Goal: Browse casually: Explore the website without a specific task or goal

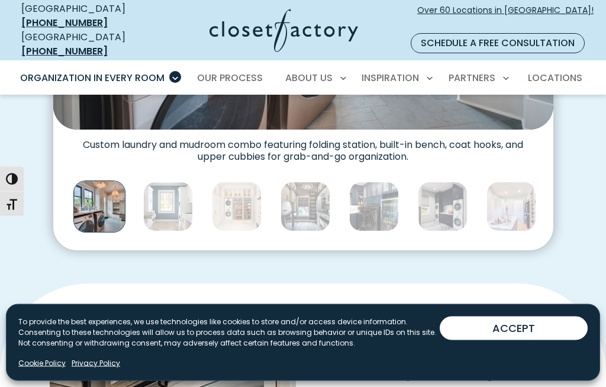
scroll to position [616, 0]
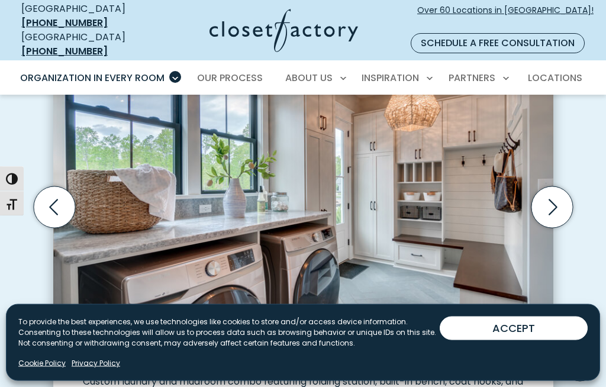
click at [555, 197] on icon "Next slide" at bounding box center [550, 206] width 41 height 41
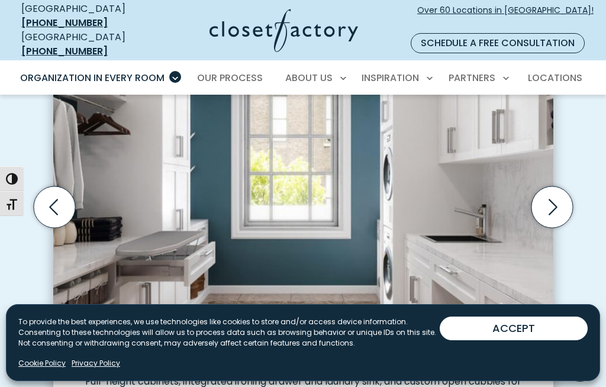
click at [557, 191] on icon "Next slide" at bounding box center [550, 206] width 41 height 41
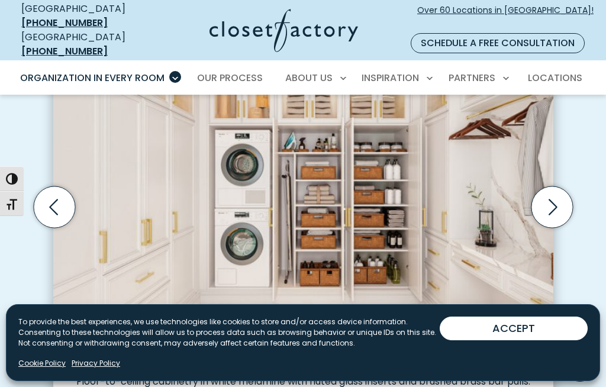
click at [558, 195] on icon "Next slide" at bounding box center [550, 206] width 41 height 41
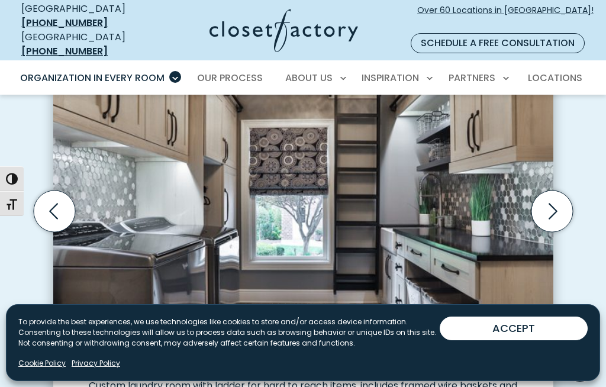
scroll to position [375, 0]
click at [559, 195] on icon "Next slide" at bounding box center [550, 210] width 41 height 41
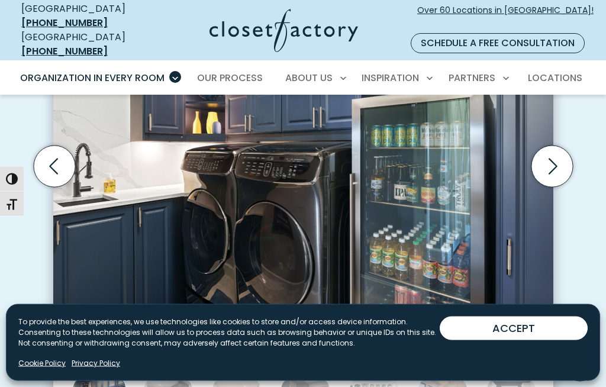
click at [560, 152] on icon "Next slide" at bounding box center [550, 165] width 41 height 41
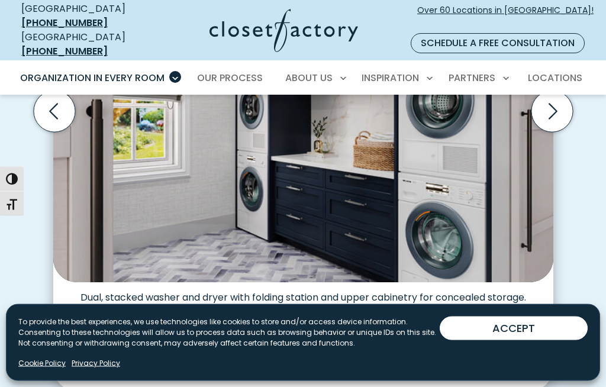
scroll to position [496, 0]
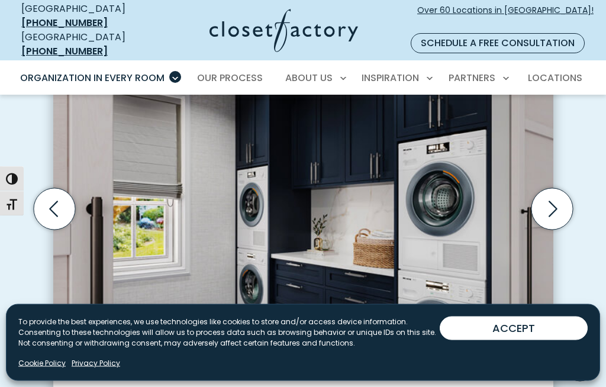
click at [558, 192] on icon "Next slide" at bounding box center [550, 208] width 41 height 41
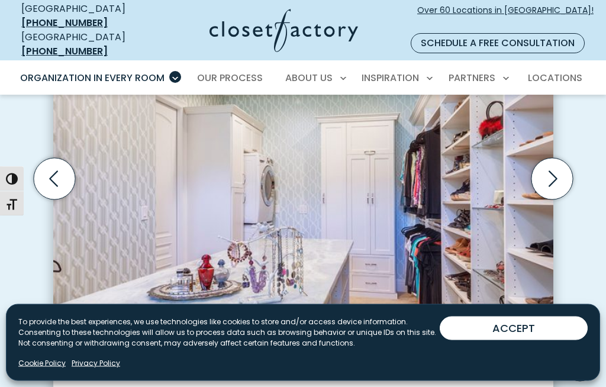
scroll to position [404, 0]
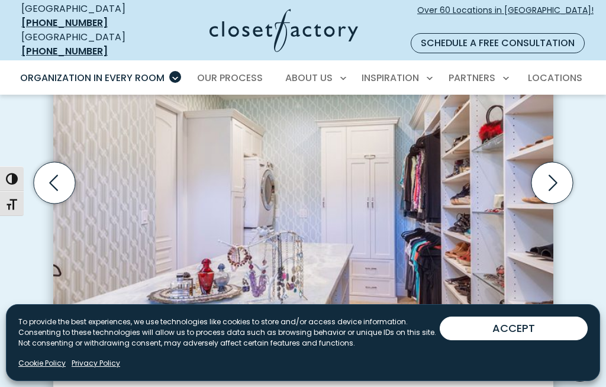
click at [556, 168] on icon "Next slide" at bounding box center [550, 181] width 41 height 41
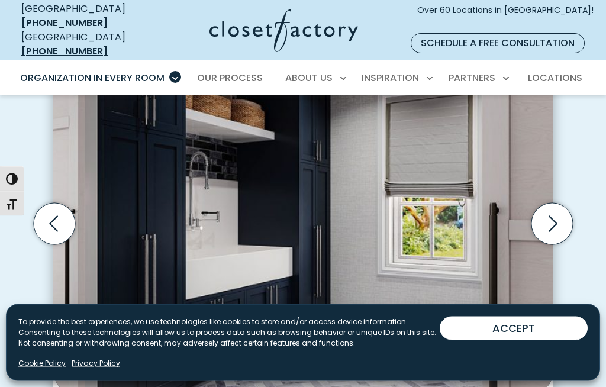
scroll to position [363, 0]
click at [558, 203] on icon "Next slide" at bounding box center [550, 222] width 41 height 41
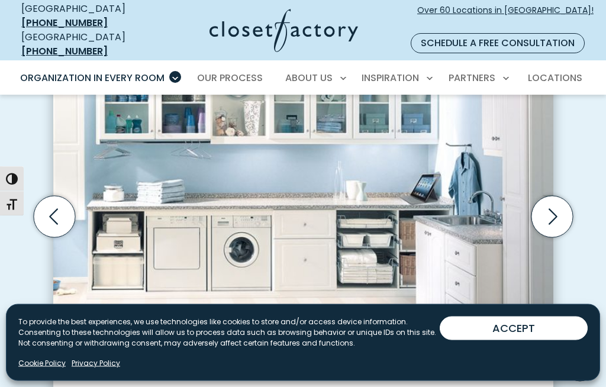
scroll to position [370, 0]
click at [560, 201] on icon "Next slide" at bounding box center [550, 215] width 41 height 41
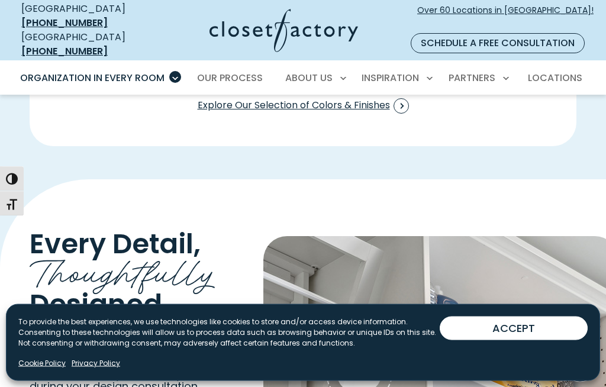
scroll to position [1840, 0]
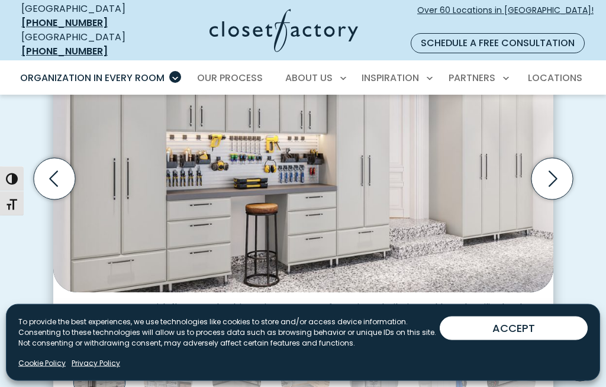
scroll to position [358, 0]
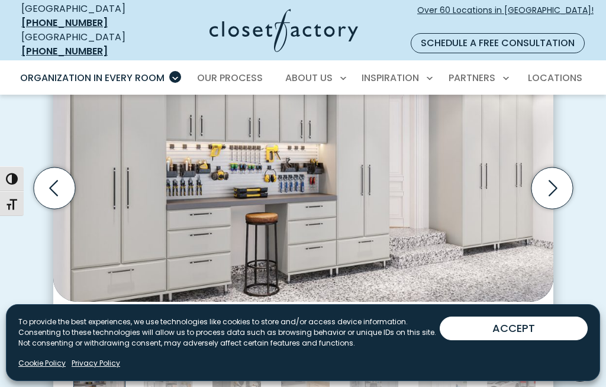
click at [557, 167] on icon "Next slide" at bounding box center [550, 187] width 41 height 41
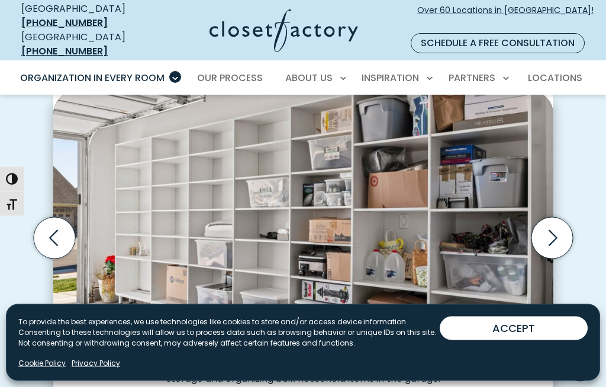
scroll to position [309, 0]
click at [555, 223] on icon "Next slide" at bounding box center [550, 237] width 41 height 41
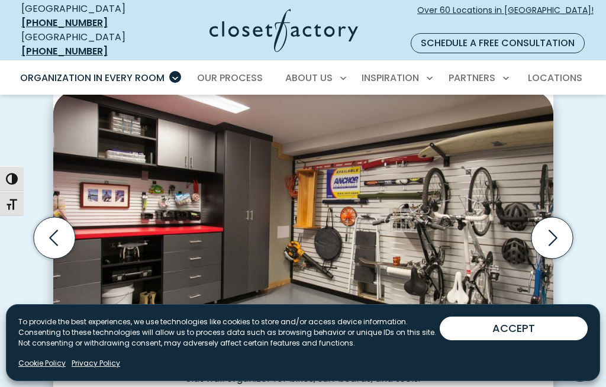
click at [561, 219] on icon "Next slide" at bounding box center [550, 237] width 41 height 41
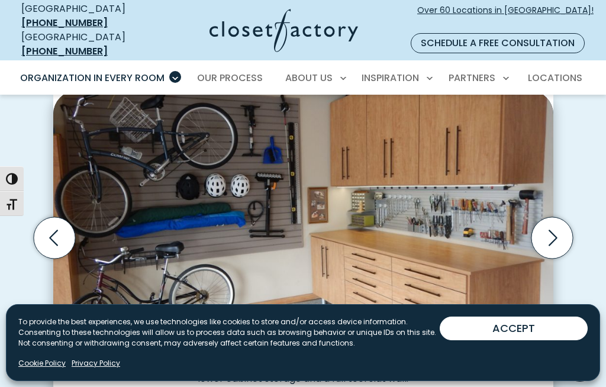
click at [559, 222] on icon "Next slide" at bounding box center [550, 237] width 41 height 41
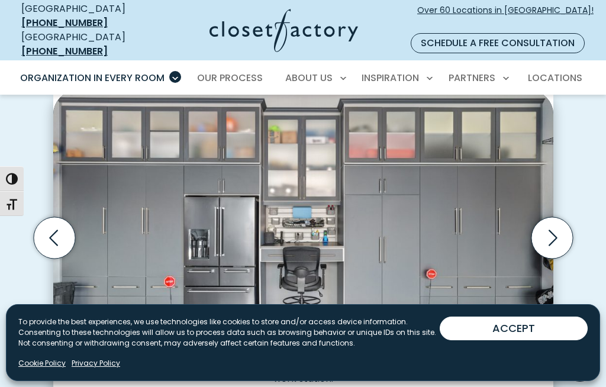
click at [560, 219] on icon "Next slide" at bounding box center [550, 237] width 41 height 41
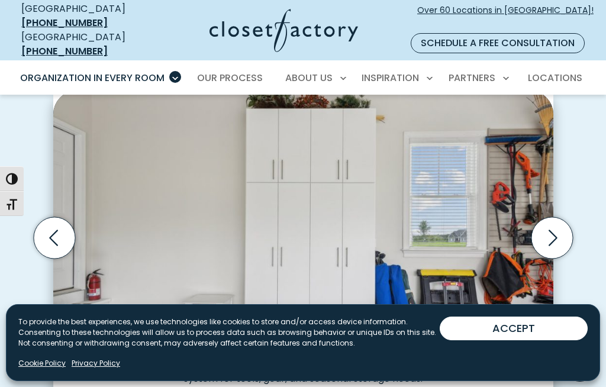
click at [561, 219] on icon "Next slide" at bounding box center [550, 237] width 41 height 41
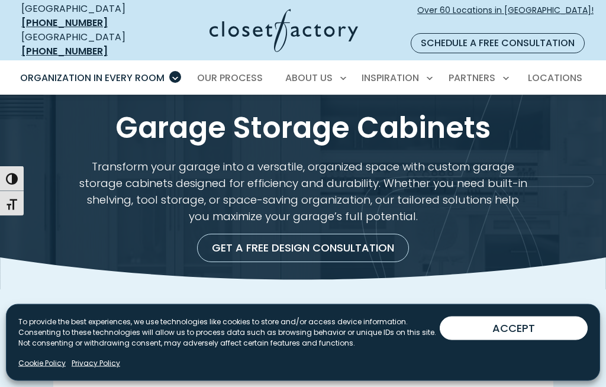
scroll to position [0, 0]
